Goal: Task Accomplishment & Management: Use online tool/utility

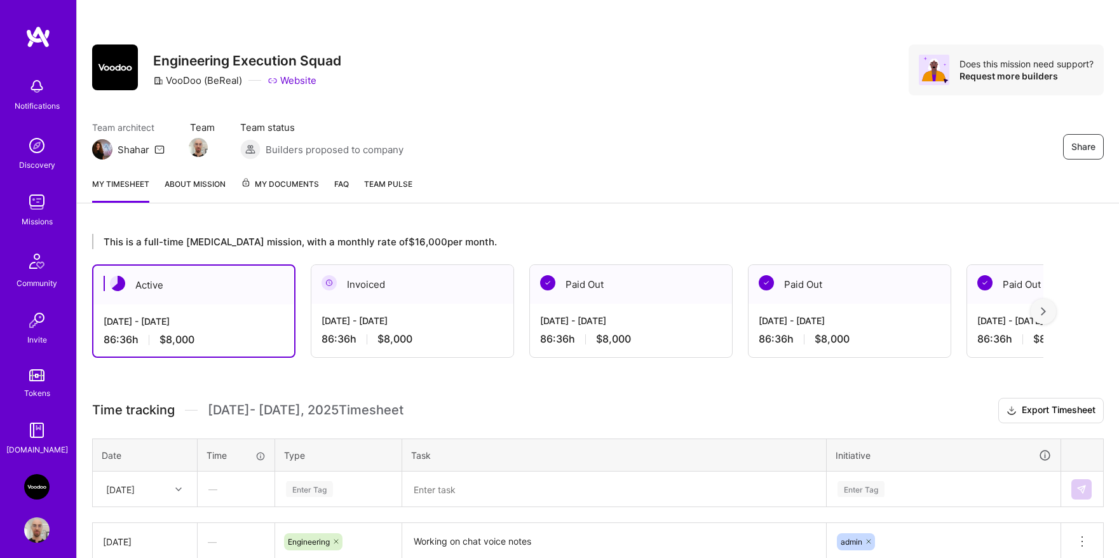
scroll to position [98, 0]
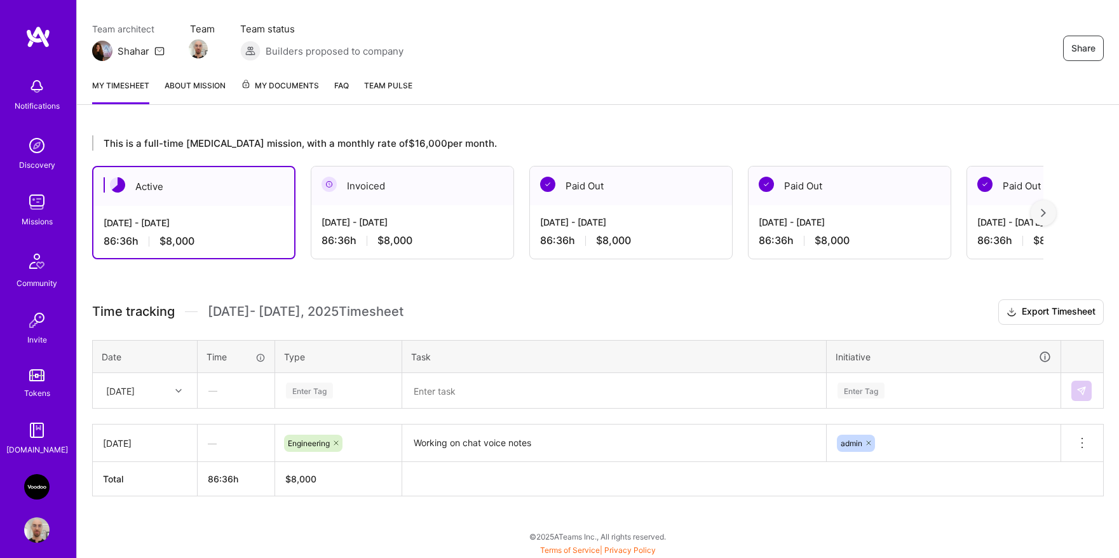
click at [481, 449] on textarea "Working on chat voice notes" at bounding box center [613, 443] width 421 height 35
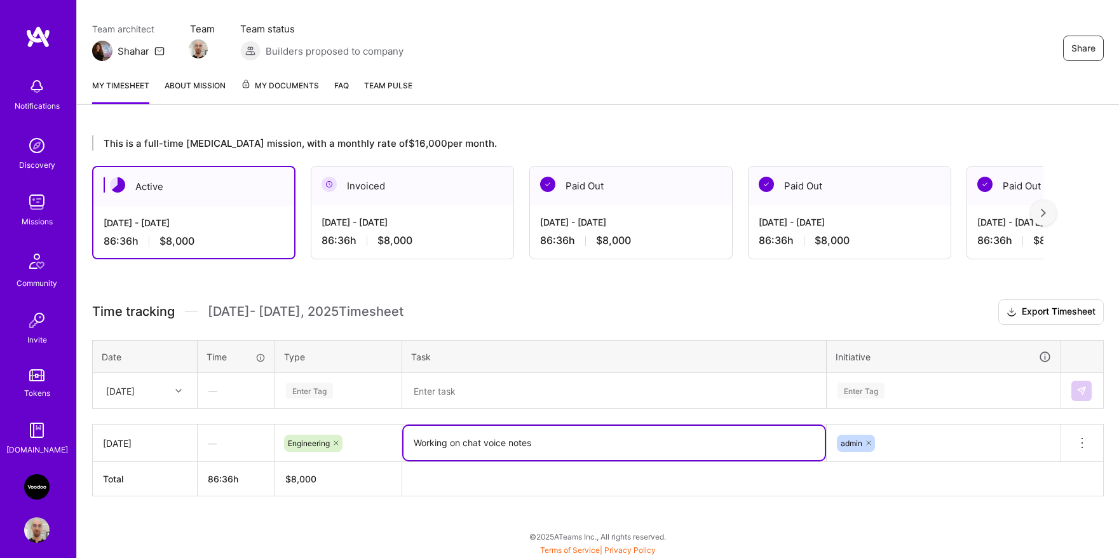
click at [481, 449] on textarea "Working on chat voice notes" at bounding box center [613, 443] width 421 height 34
click at [325, 390] on div "Enter Tag" at bounding box center [309, 390] width 47 height 20
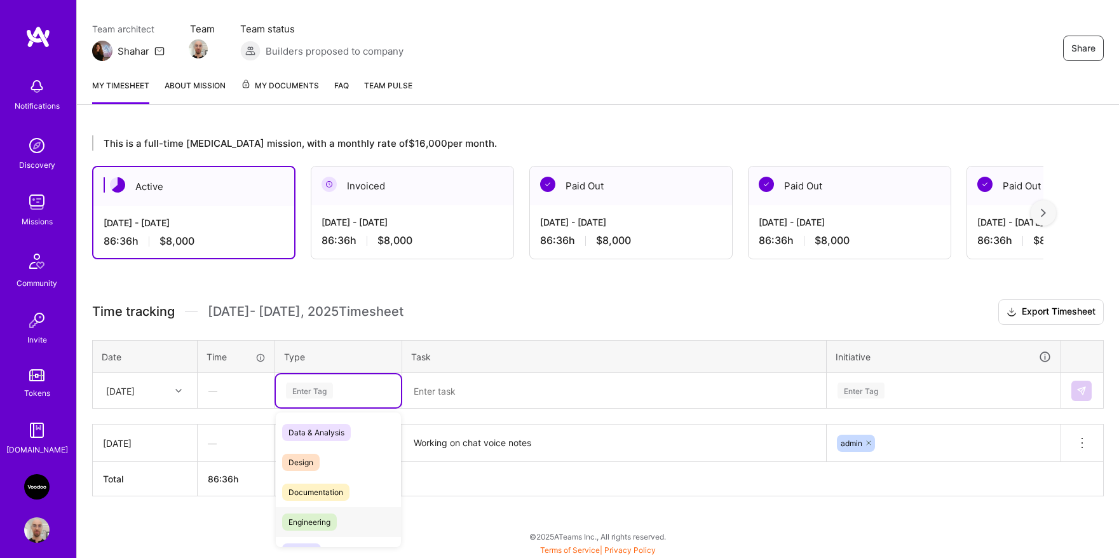
click at [321, 513] on span "Engineering" at bounding box center [309, 521] width 55 height 17
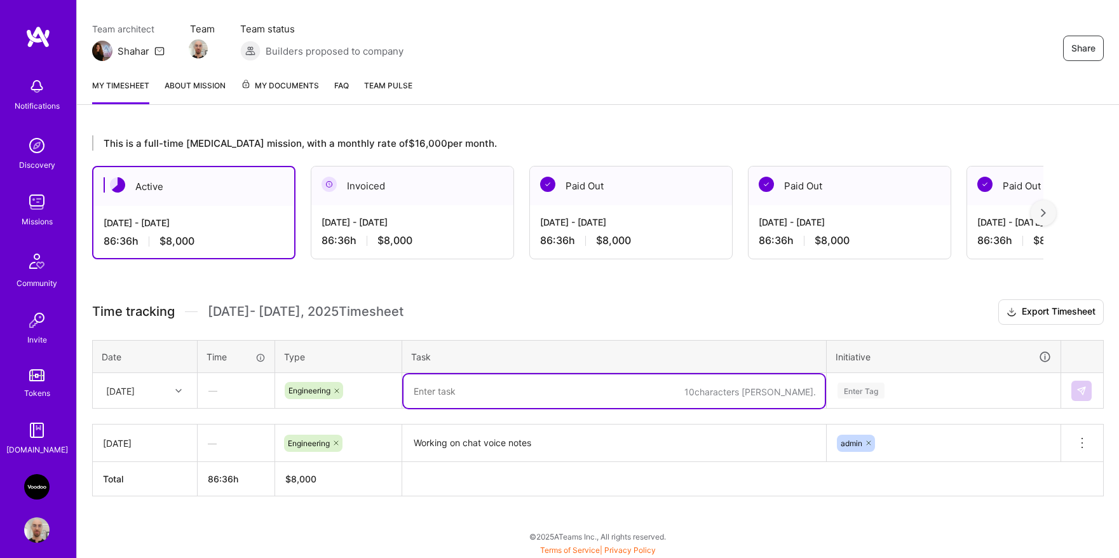
click at [455, 396] on textarea at bounding box center [613, 391] width 421 height 34
paste textarea "Working on chat voice notes"
type textarea "Working on chat voice notes"
click at [861, 389] on div "Enter Tag" at bounding box center [860, 390] width 47 height 20
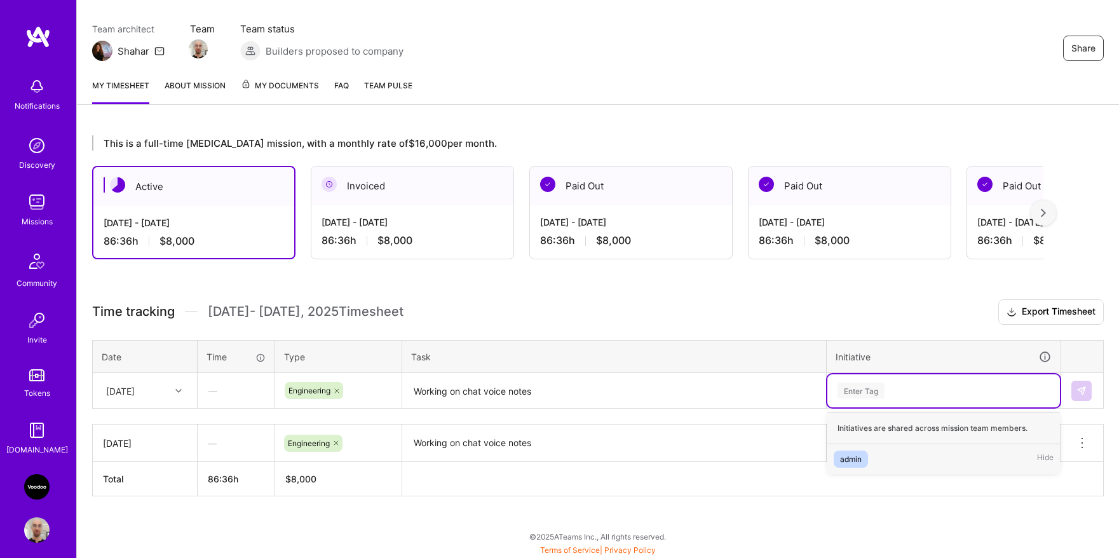
click at [860, 448] on div "admin Hide" at bounding box center [943, 459] width 232 height 30
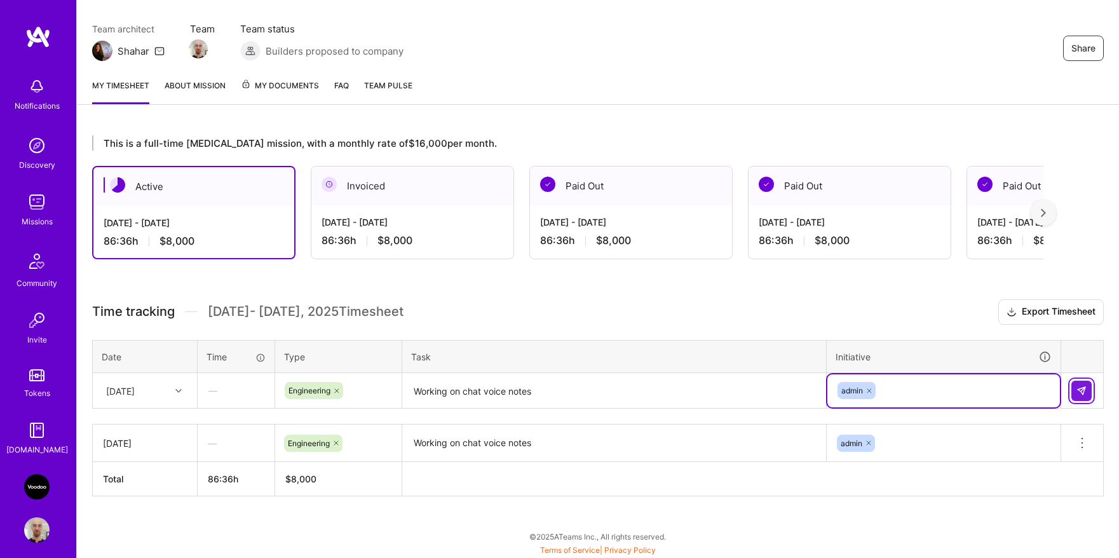
click at [1077, 393] on img at bounding box center [1081, 391] width 10 height 10
